Goal: Transaction & Acquisition: Book appointment/travel/reservation

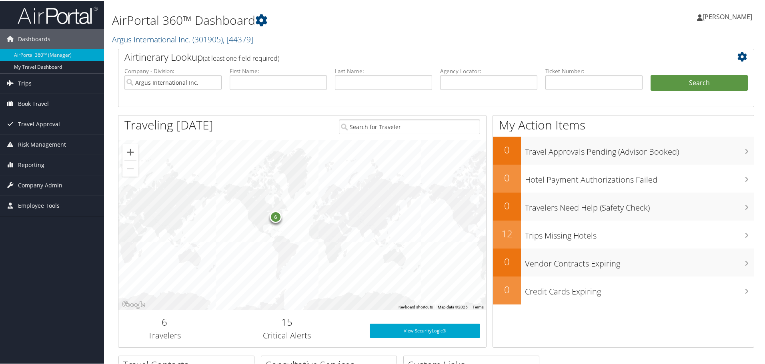
click at [30, 105] on span "Book Travel" at bounding box center [33, 103] width 31 height 20
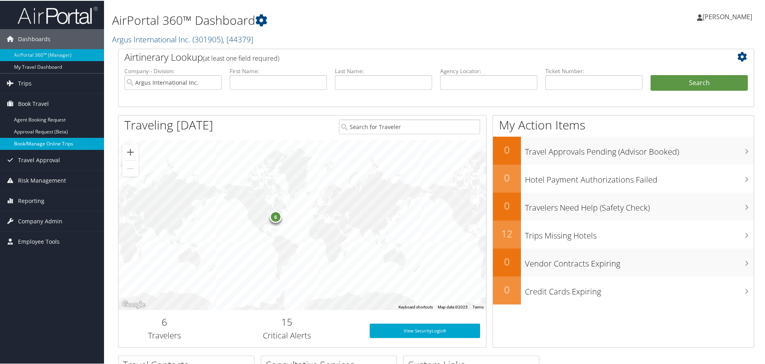
click at [28, 142] on link "Book/Manage Online Trips" at bounding box center [52, 143] width 104 height 12
